Goal: Transaction & Acquisition: Purchase product/service

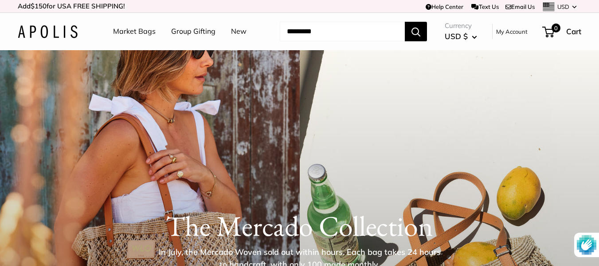
drag, startPoint x: 176, startPoint y: 200, endPoint x: 180, endPoint y: 208, distance: 8.9
click at [177, 201] on div "The [PERSON_NAME] Collection In July, the [PERSON_NAME] Woven sold out within h…" at bounding box center [299, 252] width 599 height 123
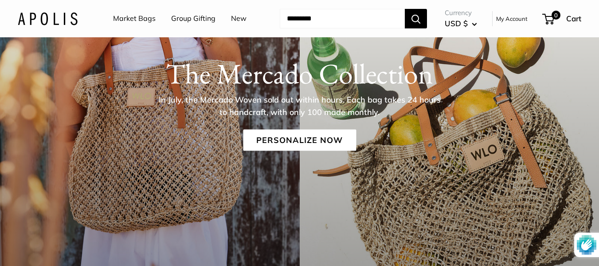
scroll to position [179, 0]
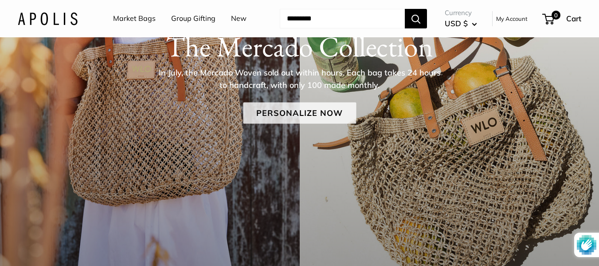
click at [273, 107] on link "Personalize Now" at bounding box center [299, 112] width 113 height 21
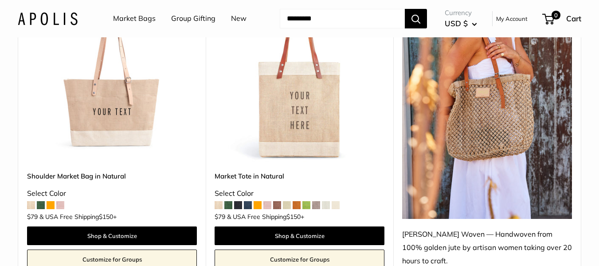
scroll to position [521, 0]
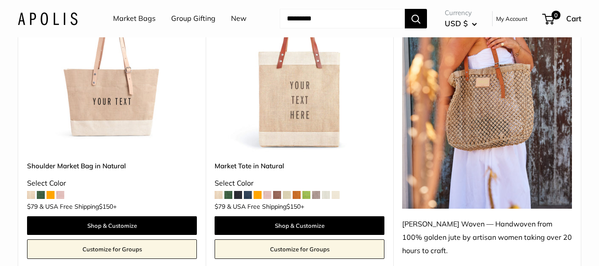
click at [481, 108] on img at bounding box center [487, 95] width 170 height 227
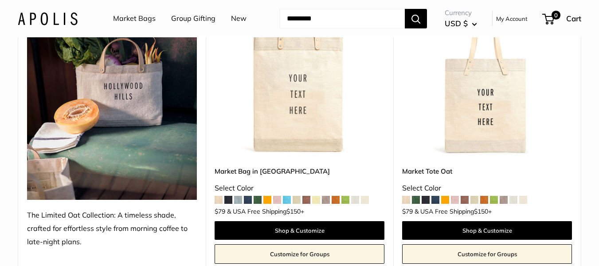
scroll to position [3233, 0]
